Goal: Task Accomplishment & Management: Complete application form

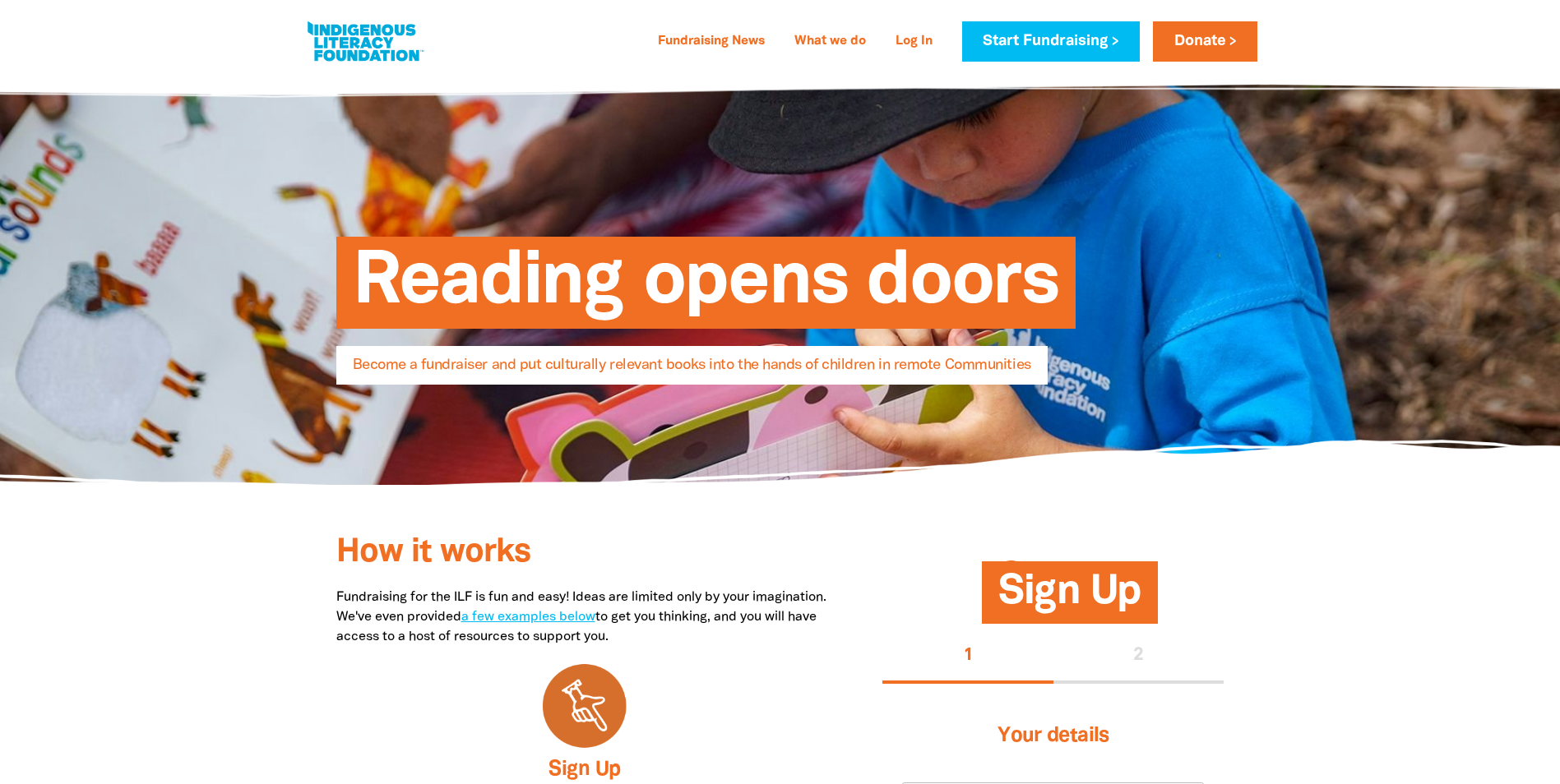
select select "GB"
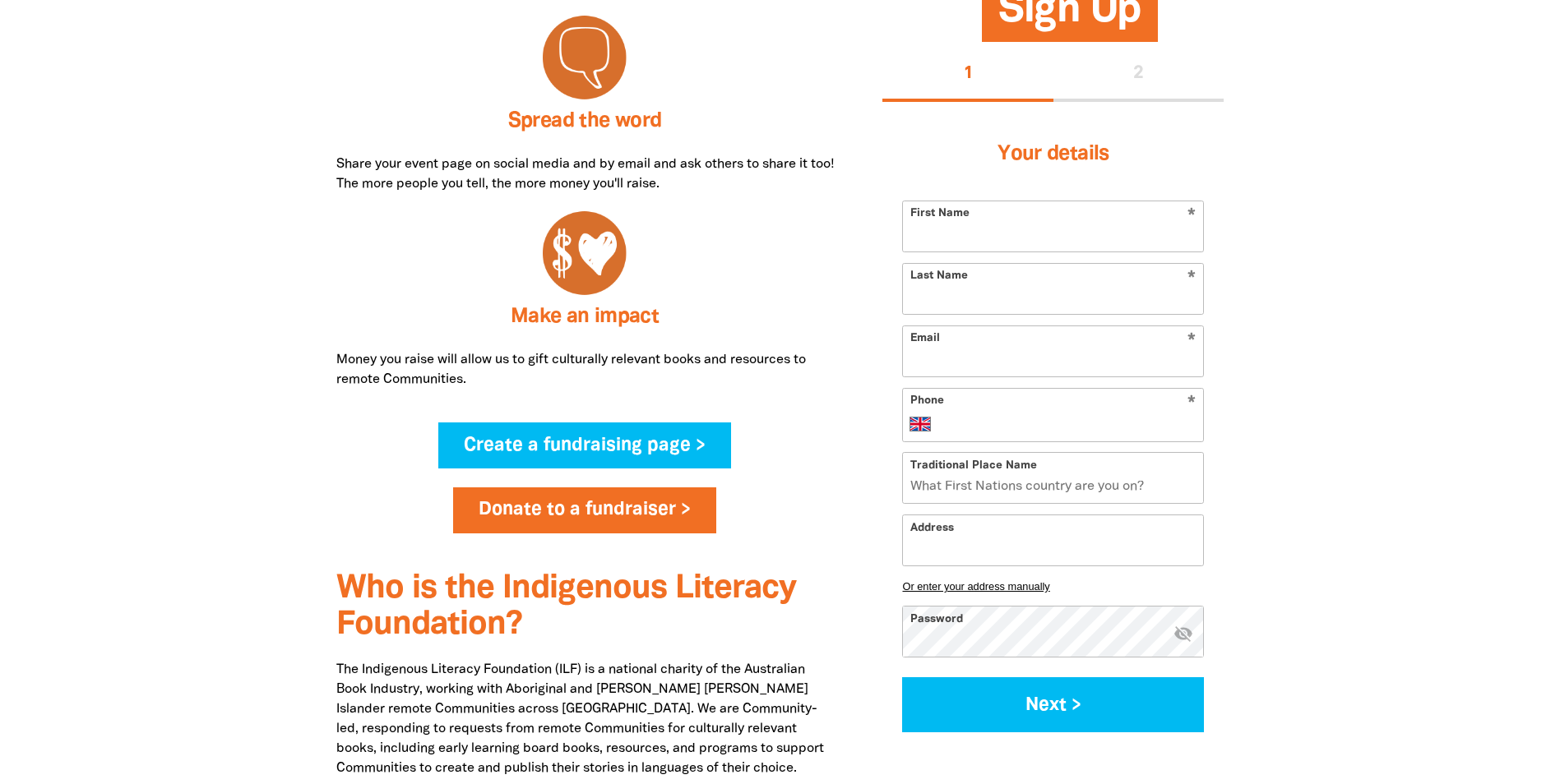
scroll to position [740, 0]
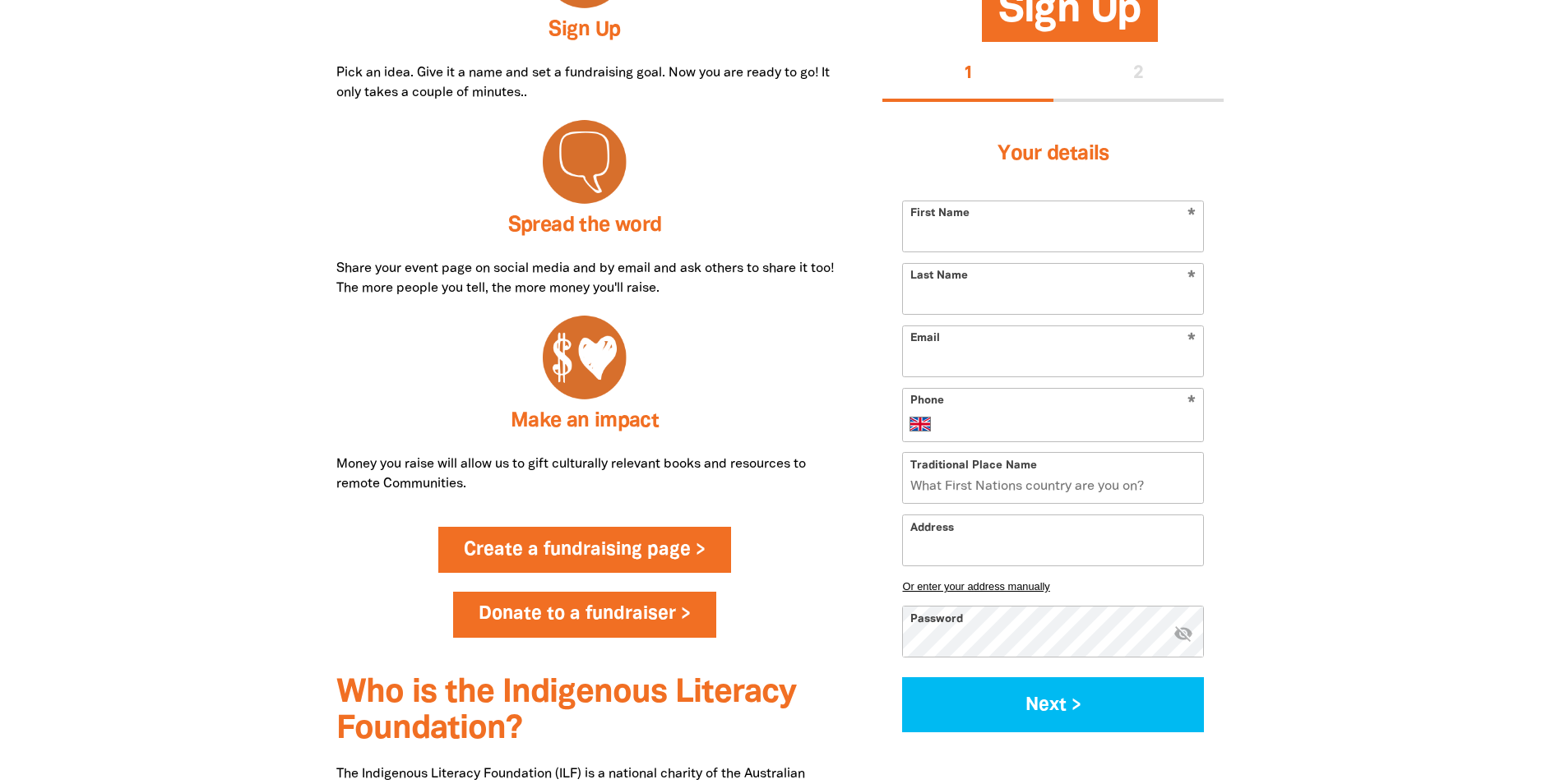
click at [537, 550] on link "Create a fundraising page >" at bounding box center [585, 550] width 293 height 46
select select "GB"
